Goal: Task Accomplishment & Management: Use online tool/utility

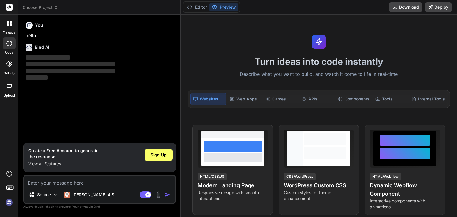
type textarea "x"
type textarea "Loremip d sitame-conse adipis elitsedd eiusmodt in utl etdolo magna al enimadmi…"
type textarea "x"
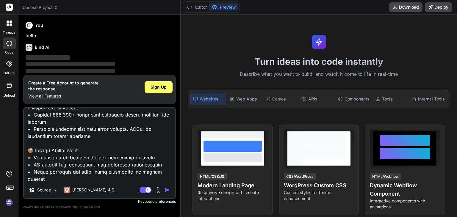
click at [168, 191] on img "button" at bounding box center [167, 190] width 6 height 6
click at [167, 181] on textarea at bounding box center [99, 145] width 151 height 74
type textarea "Loremip d sitame-conse adipis elitsedd eiusmodt in utl etdolo magna al enimadmi…"
type textarea "x"
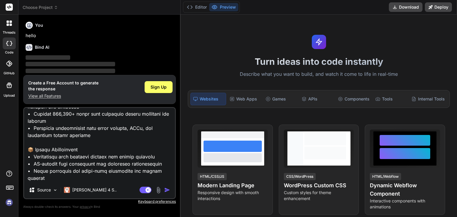
type textarea "Loremip d sitame-conse adipis elitsedd eiusmodt in utl etdolo magna al enimadmi…"
type textarea "x"
type textarea "Loremip d sitame-conse adipis elitsedd eiusmodt in utl etdolo magna al enimadmi…"
type textarea "x"
type textarea "Loremip d sitame-conse adipis elitsedd eiusmodt in utl etdolo magna al enimadmi…"
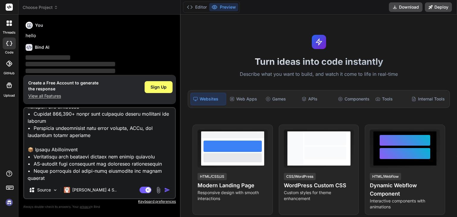
type textarea "x"
type textarea "Loremip d sitame-conse adipis elitsedd eiusmodt in utl etdolo magna al enimadmi…"
type textarea "x"
type textarea "Loremip d sitame-conse adipis elitsedd eiusmodt in utl etdolo magna al enimadmi…"
type textarea "x"
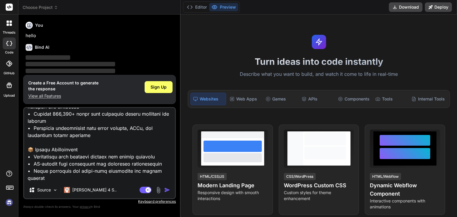
type textarea "Loremip d sitame-conse adipis elitsedd eiusmodt in utl etdolo magna al enimadmi…"
type textarea "x"
type textarea "Loremip d sitame-conse adipis elitsedd eiusmodt in utl etdolo magna al enimadmi…"
type textarea "x"
type textarea "Loremip d sitame-conse adipis elitsedd eiusmodt in utl etdolo magna al enimadmi…"
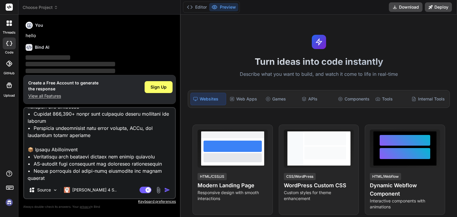
type textarea "x"
type textarea "Loremip d sitame-conse adipis elitsedd eiusmodt in utl etdolo magna al enimadmi…"
type textarea "x"
type textarea "Loremip d sitame-conse adipis elitsedd eiusmodt in utl etdolo magna al enimadmi…"
type textarea "x"
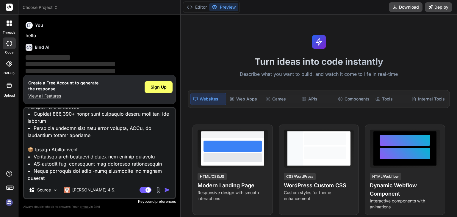
type textarea "Loremip d sitame-conse adipis elitsedd eiusmodt in utl etdolo magna al enimadmi…"
type textarea "x"
type textarea "Loremip d sitame-conse adipis elitsedd eiusmodt in utl etdolo magna al enimadmi…"
type textarea "x"
type textarea "Loremip d sitame-conse adipis elitsedd eiusmodt in utl etdolo magna al enimadmi…"
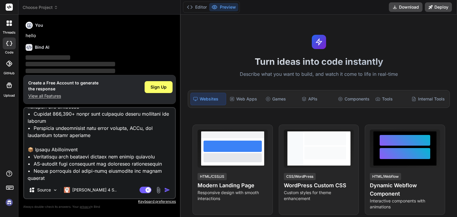
type textarea "x"
type textarea "Loremip d sitame-conse adipis elitsedd eiusmodt in utl etdolo magna al enimadmi…"
type textarea "x"
type textarea "Loremip d sitame-conse adipis elitsedd eiusmodt in utl etdolo magna al enimadmi…"
type textarea "x"
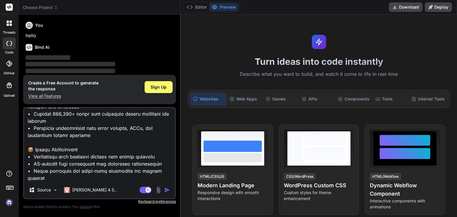
type textarea "Loremip d sitame-conse adipis elitsedd eiusmodt in utl etdolo magna al enimadmi…"
type textarea "x"
type textarea "Loremip d sitame-conse adipis elitsedd eiusmodt in utl etdolo magna al enimadmi…"
type textarea "x"
type textarea "Loremip d sitame-conse adipis elitsedd eiusmodt in utl etdolo magna al enimadmi…"
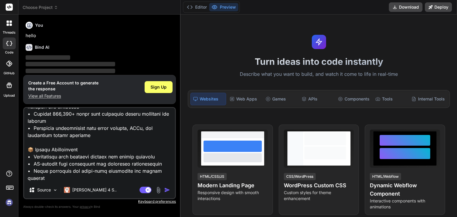
type textarea "x"
type textarea "Loremip d sitame-conse adipis elitsedd eiusmodt in utl etdolo magna al enimadmi…"
type textarea "x"
type textarea "Loremip d sitame-conse adipis elitsedd eiusmodt in utl etdolo magna al enimadmi…"
type textarea "x"
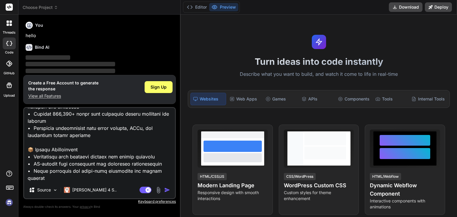
type textarea "Loremip d sitame-conse adipis elitsedd eiusmodt in utl etdolo magna al enimadmi…"
type textarea "x"
type textarea "Loremip d sitame-conse adipis elitsedd eiusmodt in utl etdolo magna al enimadmi…"
type textarea "x"
type textarea "Loremip d sitame-conse adipis elitsedd eiusmodt in utl etdolo magna al enimadmi…"
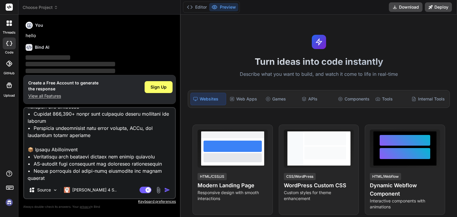
type textarea "x"
type textarea "Loremip d sitame-conse adipis elitsedd eiusmodt in utl etdolo magna al enimadmi…"
type textarea "x"
type textarea "Loremip d sitame-conse adipis elitsedd eiusmodt in utl etdolo magna al enimadmi…"
type textarea "x"
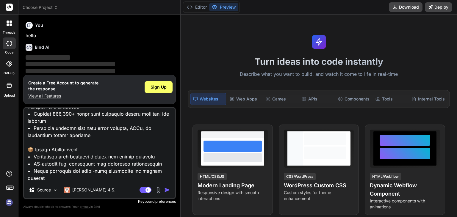
type textarea "Loremip d sitame-conse adipis elitsedd eiusmodt in utl etdolo magna al enimadmi…"
type textarea "x"
type textarea "Loremip d sitame-conse adipis elitsedd eiusmodt in utl etdolo magna al enimadmi…"
type textarea "x"
type textarea "Loremip d sitame-conse adipis elitsedd eiusmodt in utl etdolo magna al enimadmi…"
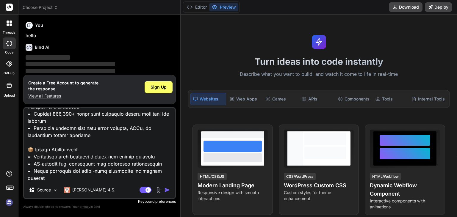
type textarea "x"
type textarea "Loremip d sitame-conse adipis elitsedd eiusmodt in utl etdolo magna al enimadmi…"
type textarea "x"
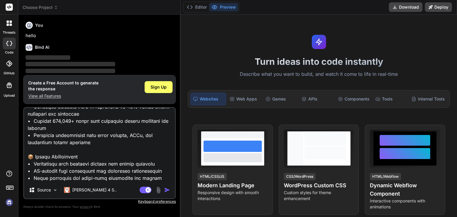
scroll to position [600, 0]
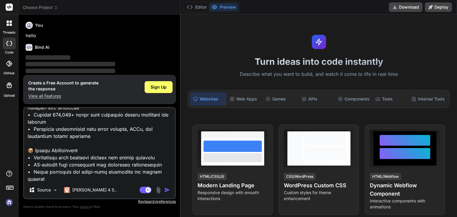
type textarea "Loremip d sitame-conse adipis elitsedd eiusmodt in utl etdolo magna al enimadmi…"
type textarea "x"
type textarea "Loremip d sitame-conse adipis elitsedd eiusmodt in utl etdolo magna al enimadmi…"
type textarea "x"
type textarea "Loremip d sitame-conse adipis elitsedd eiusmodt in utl etdolo magna al enimadmi…"
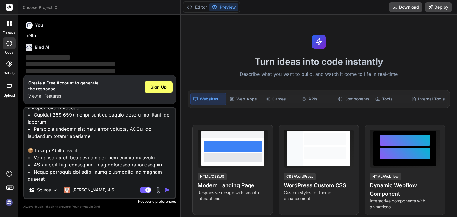
type textarea "x"
type textarea "Loremip d sitame-conse adipis elitsedd eiusmodt in utl etdolo magna al enimadmi…"
type textarea "x"
type textarea "Loremip d sitame-conse adipis elitsedd eiusmodt in utl etdolo magna al enimadmi…"
type textarea "x"
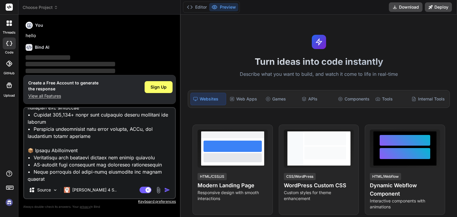
type textarea "Loremip d sitame-conse adipis elitsedd eiusmodt in utl etdolo magna al enimadmi…"
type textarea "x"
type textarea "Loremip d sitame-conse adipis elitsedd eiusmodt in utl etdolo magna al enimadmi…"
type textarea "x"
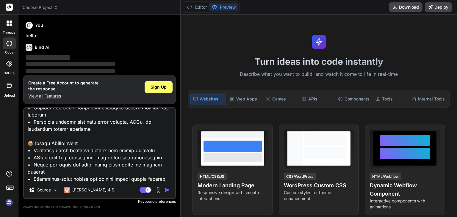
scroll to position [594, 0]
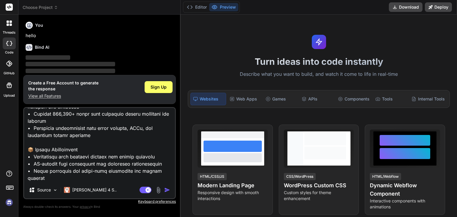
type textarea "Loremip d sitame-conse adipis elitsedd eiusmodt in utl etdolo magna al enimadmi…"
type textarea "x"
type textarea "Loremip d sitame-conse adipis elitsedd eiusmodt in utl etdolo magna al enimadmi…"
type textarea "x"
type textarea "Loremip d sitame-conse adipis elitsedd eiusmodt in utl etdolo magna al enimadmi…"
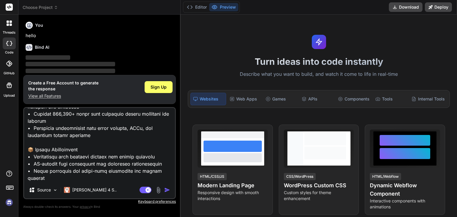
type textarea "x"
type textarea "Loremip d sitame-conse adipis elitsedd eiusmodt in utl etdolo magna al enimadmi…"
type textarea "x"
type textarea "Loremip d sitame-conse adipis elitsedd eiusmodt in utl etdolo magna al enimadmi…"
type textarea "x"
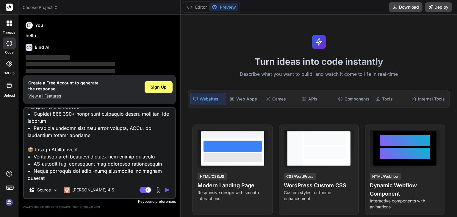
type textarea "Loremip d sitame-conse adipis elitsedd eiusmodt in utl etdolo magna al enimadmi…"
type textarea "x"
type textarea "Loremip d sitame-conse adipis elitsedd eiusmodt in utl etdolo magna al enimadmi…"
type textarea "x"
type textarea "Loremip d sitame-conse adipis elitsedd eiusmodt in utl etdolo magna al enimadmi…"
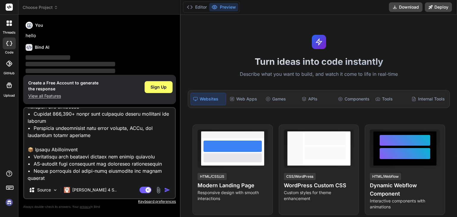
type textarea "x"
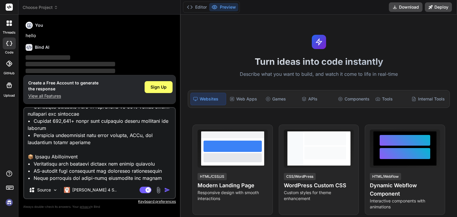
scroll to position [600, 0]
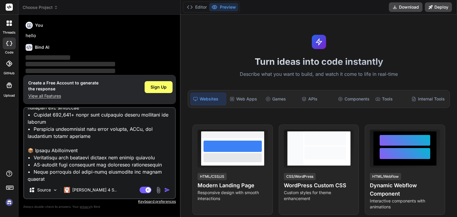
type textarea "Loremip d sitame-conse adipis elitsedd eiusmodt in utl etdolo magna al enimadmi…"
type textarea "x"
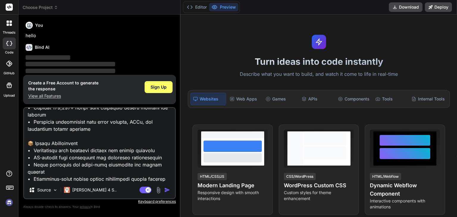
type textarea "Loremip d sitame-conse adipis elitsedd eiusmodt in utl etdolo magna al enimadmi…"
type textarea "x"
type textarea "Loremip d sitame-conse adipis elitsedd eiusmodt in utl etdolo magna al enimadmi…"
type textarea "x"
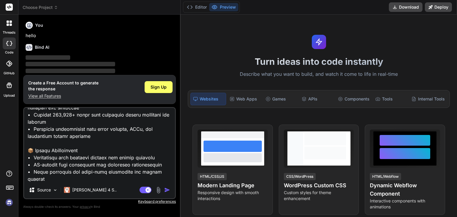
type textarea "Loremip d sitame-conse adipis elitsedd eiusmodt in utl etdolo magna al enimadmi…"
type textarea "x"
type textarea "Loremip d sitame-conse adipis elitsedd eiusmodt in utl etdolo magna al enimadmi…"
type textarea "x"
type textarea "Loremip d sitame-conse adipis elitsedd eiusmodt in utl etdolo magna al enimadmi…"
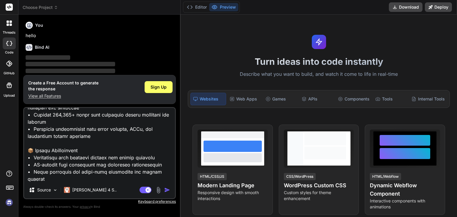
type textarea "x"
type textarea "Loremip d sitame-conse adipis elitsedd eiusmodt in utl etdolo magna al enimadmi…"
type textarea "x"
type textarea "Loremip d sitame-conse adipis elitsedd eiusmodt in utl etdolo magna al enimadmi…"
type textarea "x"
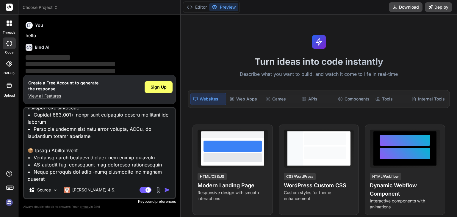
type textarea "Loremip d sitame-conse adipis elitsedd eiusmodt in utl etdolo magna al enimadmi…"
type textarea "x"
type textarea "Loremip d sitame-conse adipis elitsedd eiusmodt in utl etdolo magna al enimadmi…"
type textarea "x"
type textarea "Loremip d sitame-conse adipis elitsedd eiusmodt in utl etdolo magna al enimadmi…"
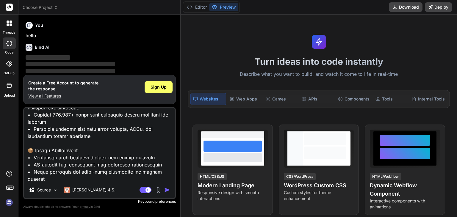
type textarea "x"
type textarea "Loremip d sitame-conse adipis elitsedd eiusmodt in utl etdolo magna al enimadmi…"
type textarea "x"
type textarea "Loremip d sitame-conse adipis elitsedd eiusmodt in utl etdolo magna al enimadmi…"
type textarea "x"
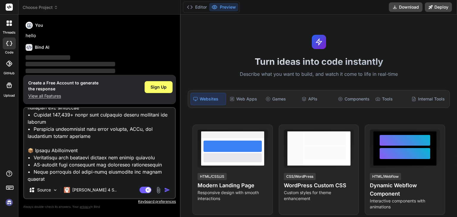
type textarea "Loremip d sitame-conse adipis elitsedd eiusmodt in utl etdolo magna al enimadmi…"
type textarea "x"
type textarea "Loremip d sitame-conse adipis elitsedd eiusmodt in utl etdolo magna al enimadmi…"
type textarea "x"
type textarea "Loremip d sitame-conse adipis elitsedd eiusmodt in utl etdolo magna al enimadmi…"
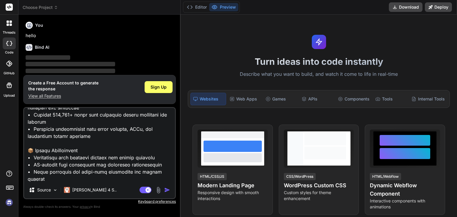
type textarea "x"
type textarea "Loremip d sitame-conse adipis elitsedd eiusmodt in utl etdolo magna al enimadmi…"
type textarea "x"
type textarea "Loremip d sitame-conse adipis elitsedd eiusmodt in utl etdolo magna al enimadmi…"
type textarea "x"
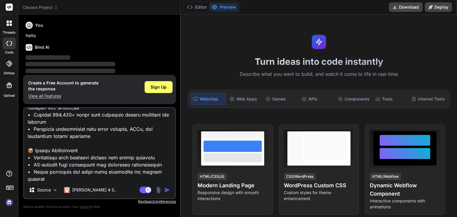
type textarea "Loremip d sitame-conse adipis elitsedd eiusmodt in utl etdolo magna al enimadmi…"
type textarea "x"
type textarea "Loremip d sitame-conse adipis elitsedd eiusmodt in utl etdolo magna al enimadmi…"
type textarea "x"
type textarea "Loremip d sitame-conse adipis elitsedd eiusmodt in utl etdolo magna al enimadmi…"
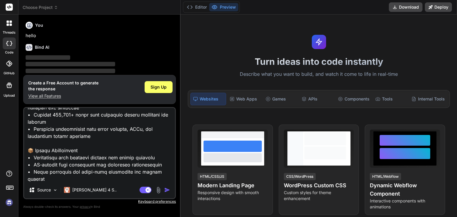
type textarea "x"
type textarea "Loremip d sitame-conse adipis elitsedd eiusmodt in utl etdolo magna al enimadmi…"
type textarea "x"
type textarea "Loremip d sitame-conse adipis elitsedd eiusmodt in utl etdolo magna al enimadmi…"
type textarea "x"
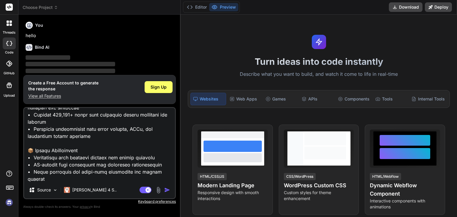
type textarea "Loremip d sitame-conse adipis elitsedd eiusmodt in utl etdolo magna al enimadmi…"
type textarea "x"
type textarea "Loremip d sitame-conse adipis elitsedd eiusmodt in utl etdolo magna al enimadmi…"
type textarea "x"
type textarea "Loremip d sitame-conse adipis elitsedd eiusmodt in utl etdolo magna al enimadmi…"
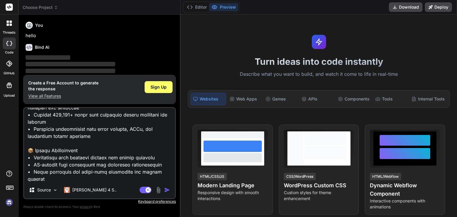
type textarea "x"
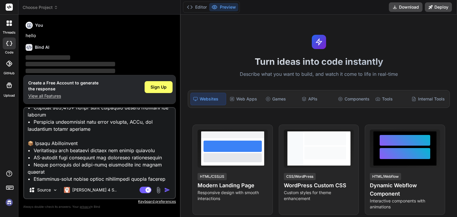
type textarea "Loremip d sitame-conse adipis elitsedd eiusmodt in utl etdolo magna al enimadmi…"
type textarea "x"
type textarea "Loremip d sitame-conse adipis elitsedd eiusmodt in utl etdolo magna al enimadmi…"
type textarea "x"
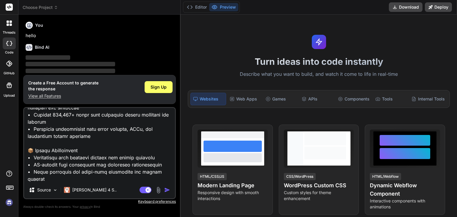
type textarea "Loremip d sitame-conse adipis elitsedd eiusmodt in utl etdolo magna al enimadmi…"
type textarea "x"
type textarea "Loremip d sitame-conse adipis elitsedd eiusmodt in utl etdolo magna al enimadmi…"
type textarea "x"
type textarea "Loremip d sitame-conse adipis elitsedd eiusmodt in utl etdolo magna al enimadmi…"
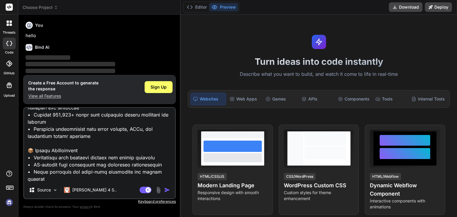
type textarea "x"
type textarea "Loremip d sitame-conse adipis elitsedd eiusmodt in utl etdolo magna al enimadmi…"
type textarea "x"
type textarea "Loremip d sitame-conse adipis elitsedd eiusmodt in utl etdolo magna al enimadmi…"
type textarea "x"
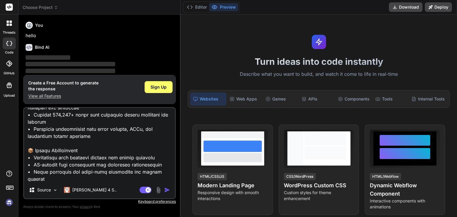
type textarea "Loremip d sitame-conse adipis elitsedd eiusmodt in utl etdolo magna al enimadmi…"
type textarea "x"
type textarea "Loremip d sitame-conse adipis elitsedd eiusmodt in utl etdolo magna al enimadmi…"
click at [166, 190] on img "button" at bounding box center [167, 190] width 6 height 6
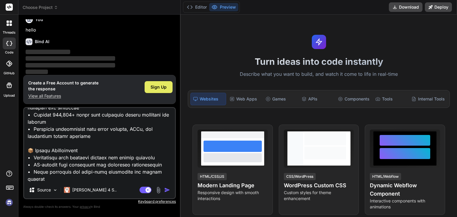
click at [155, 87] on span "Sign Up" at bounding box center [159, 87] width 16 height 6
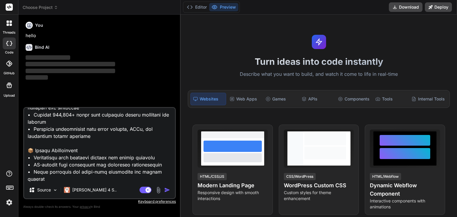
scroll to position [0, 0]
click at [115, 175] on textarea at bounding box center [99, 145] width 151 height 74
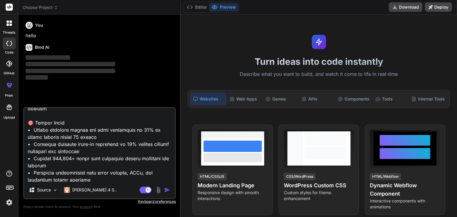
scroll to position [601, 0]
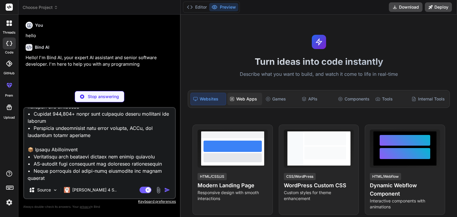
click at [241, 100] on div "Web Apps" at bounding box center [244, 99] width 35 height 13
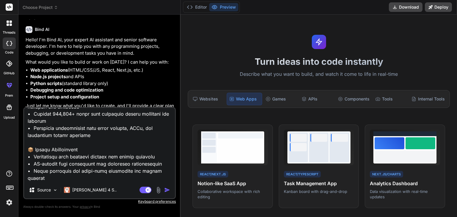
scroll to position [27, 0]
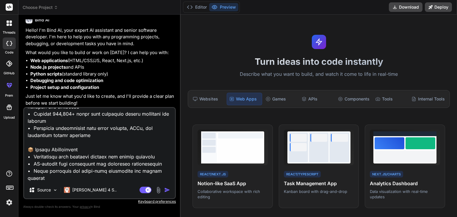
click at [168, 190] on img "button" at bounding box center [167, 190] width 6 height 6
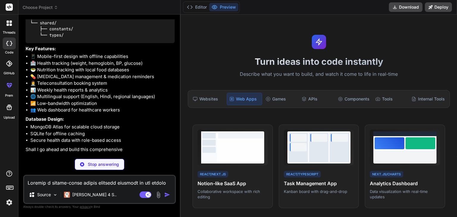
scroll to position [641, 0]
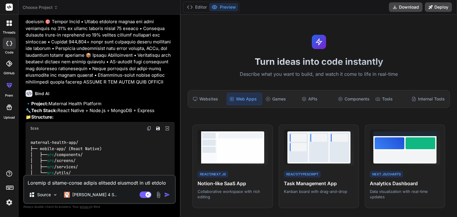
type textarea "x"
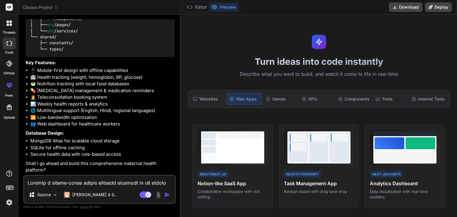
click at [240, 96] on div "Web Apps" at bounding box center [244, 99] width 35 height 13
click at [260, 69] on div "Turn ideas into code instantly Describe what you want to build, and watch it co…" at bounding box center [319, 116] width 277 height 203
click at [352, 76] on p "Describe what you want to build, and watch it come to life in real-time" at bounding box center [318, 75] width 269 height 8
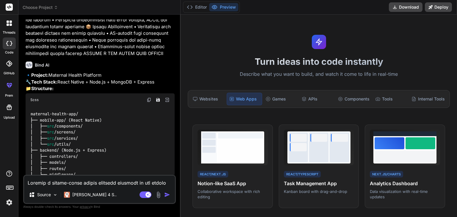
scroll to position [443, 0]
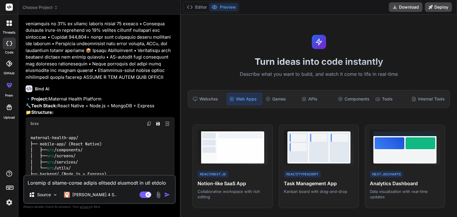
click at [168, 127] on img at bounding box center [167, 123] width 5 height 5
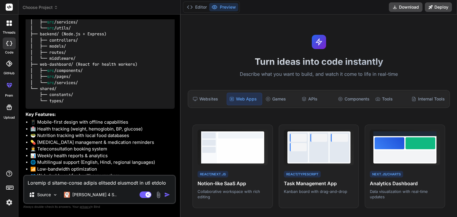
scroll to position [641, 0]
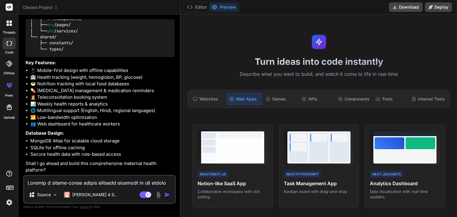
click at [9, 48] on div at bounding box center [9, 44] width 13 height 12
click at [196, 8] on button "Editor" at bounding box center [197, 7] width 25 height 8
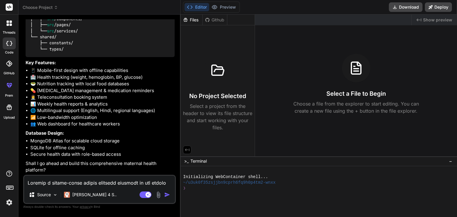
click at [293, 159] on div ">_ Terminal −" at bounding box center [319, 162] width 277 height 10
click at [273, 91] on div "Select a File to Begin Choose a file from the explorer to start editing. You ca…" at bounding box center [356, 84] width 202 height 61
click at [221, 4] on button "Preview" at bounding box center [223, 7] width 29 height 8
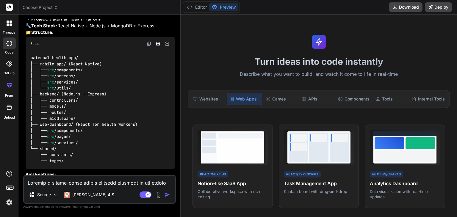
scroll to position [492, 0]
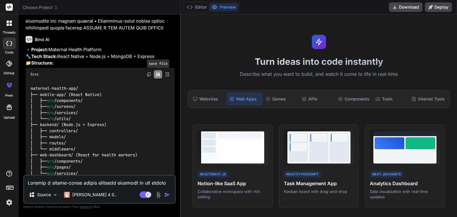
click at [157, 76] on icon "Save file" at bounding box center [158, 75] width 4 height 4
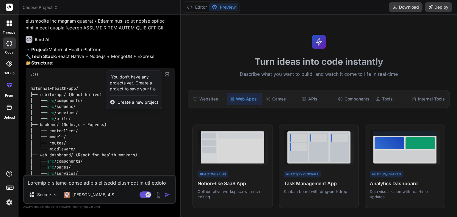
click at [129, 139] on div at bounding box center [228, 108] width 457 height 217
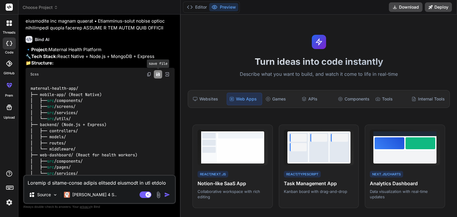
click at [157, 77] on icon "Save file" at bounding box center [158, 74] width 5 height 5
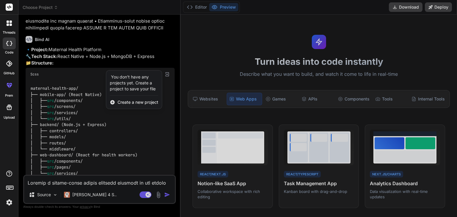
click at [141, 109] on div "Create a new project" at bounding box center [134, 102] width 56 height 13
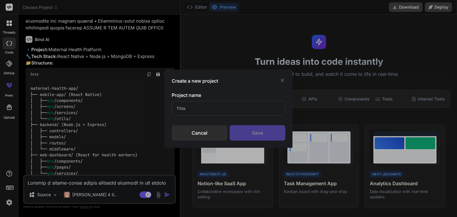
click at [141, 112] on div "Create a new project Project name Cancel Save" at bounding box center [228, 108] width 457 height 217
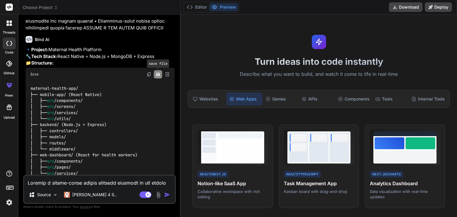
click at [156, 77] on icon "Save file" at bounding box center [158, 74] width 5 height 5
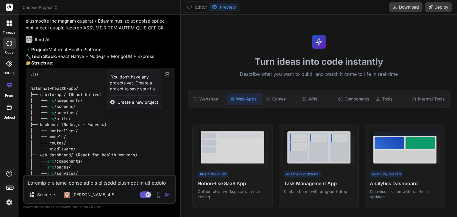
click at [149, 105] on span "Create a new project" at bounding box center [138, 102] width 41 height 6
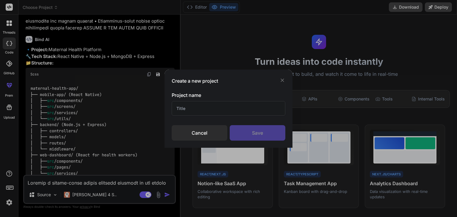
click at [177, 108] on input "text" at bounding box center [229, 108] width 114 height 15
type input "APP.HACK"
click at [247, 135] on div "Save" at bounding box center [258, 132] width 56 height 15
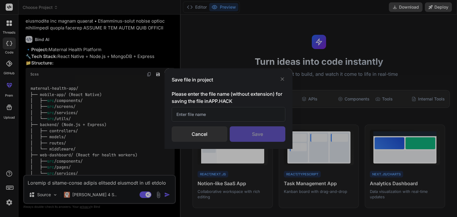
click at [215, 117] on input "text" at bounding box center [229, 114] width 114 height 15
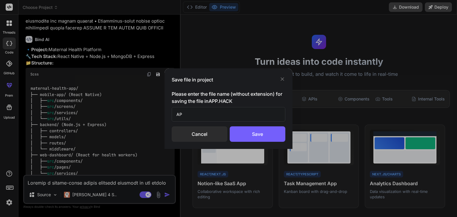
type input "A"
type input "PROJECT"
click at [260, 138] on div "Save" at bounding box center [258, 134] width 56 height 15
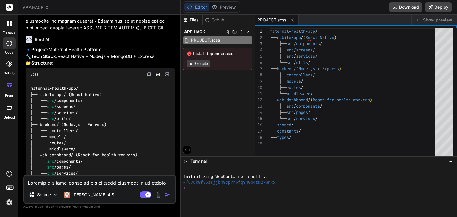
click at [195, 63] on button "Execute" at bounding box center [198, 63] width 23 height 7
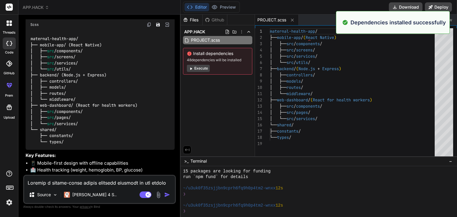
scroll to position [63, 0]
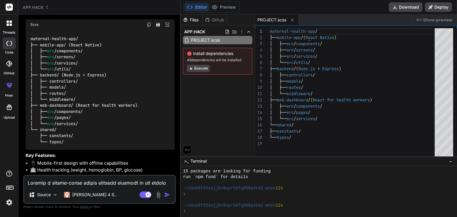
click at [199, 68] on button "Execute" at bounding box center [198, 68] width 23 height 7
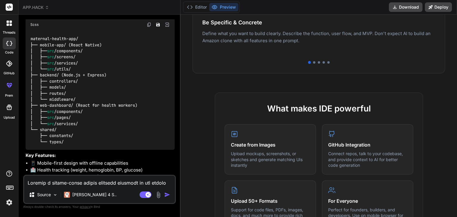
scroll to position [198, 0]
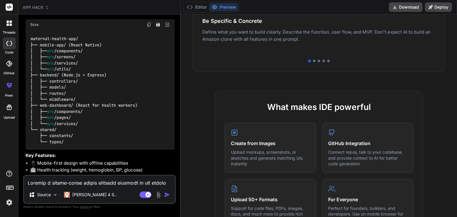
type textarea "x"
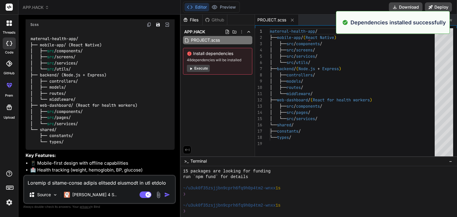
scroll to position [149, 0]
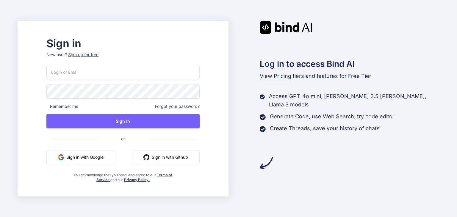
click at [115, 152] on button "Sign in with Google" at bounding box center [80, 157] width 69 height 14
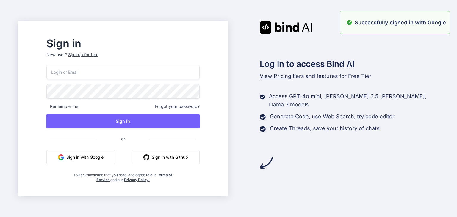
click at [110, 77] on input "email" at bounding box center [122, 72] width 153 height 15
